Goal: Transaction & Acquisition: Purchase product/service

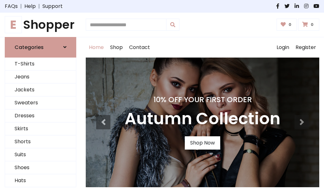
click at [162, 96] on h4 "10% Off Your First Order" at bounding box center [203, 99] width 156 height 9
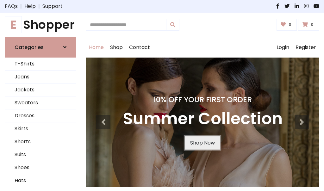
click at [202, 143] on link "Shop Now" at bounding box center [202, 142] width 35 height 13
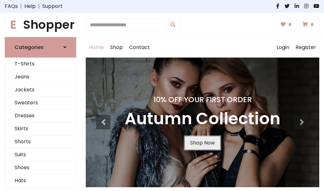
click at [202, 143] on link "Shop Now" at bounding box center [202, 142] width 35 height 13
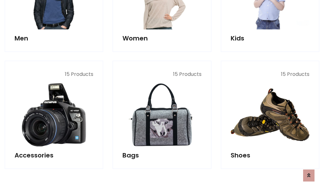
scroll to position [631, 0]
